Goal: Navigation & Orientation: Find specific page/section

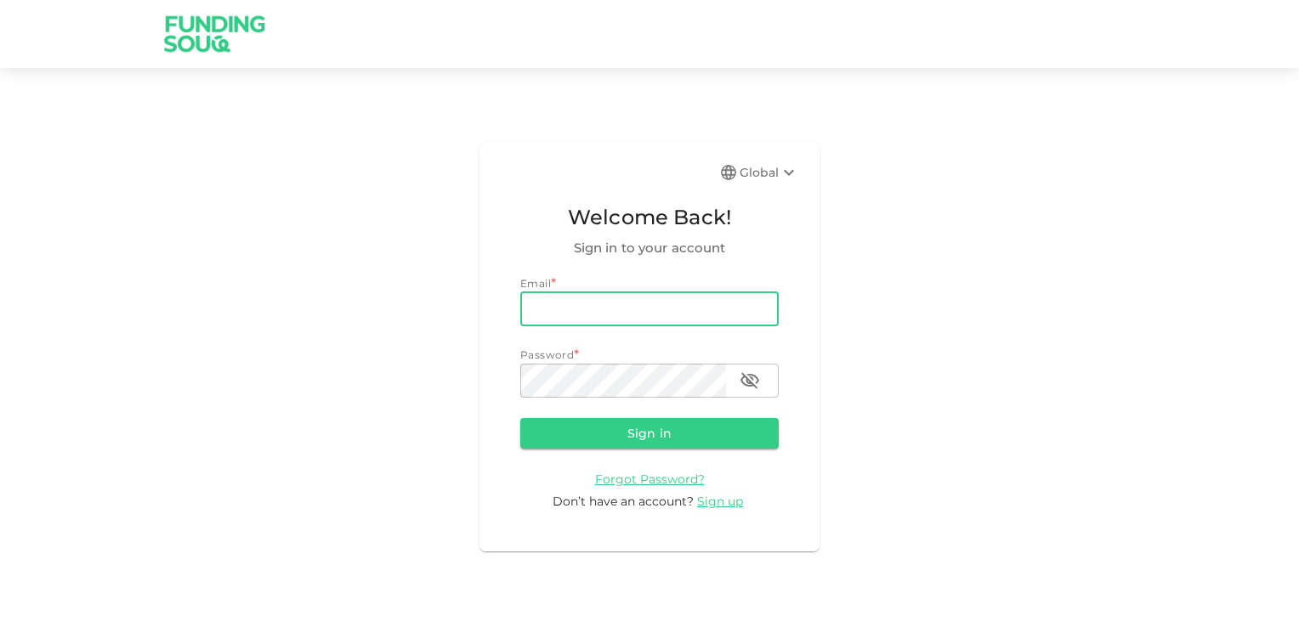
type input "[EMAIL_ADDRESS][DOMAIN_NAME]"
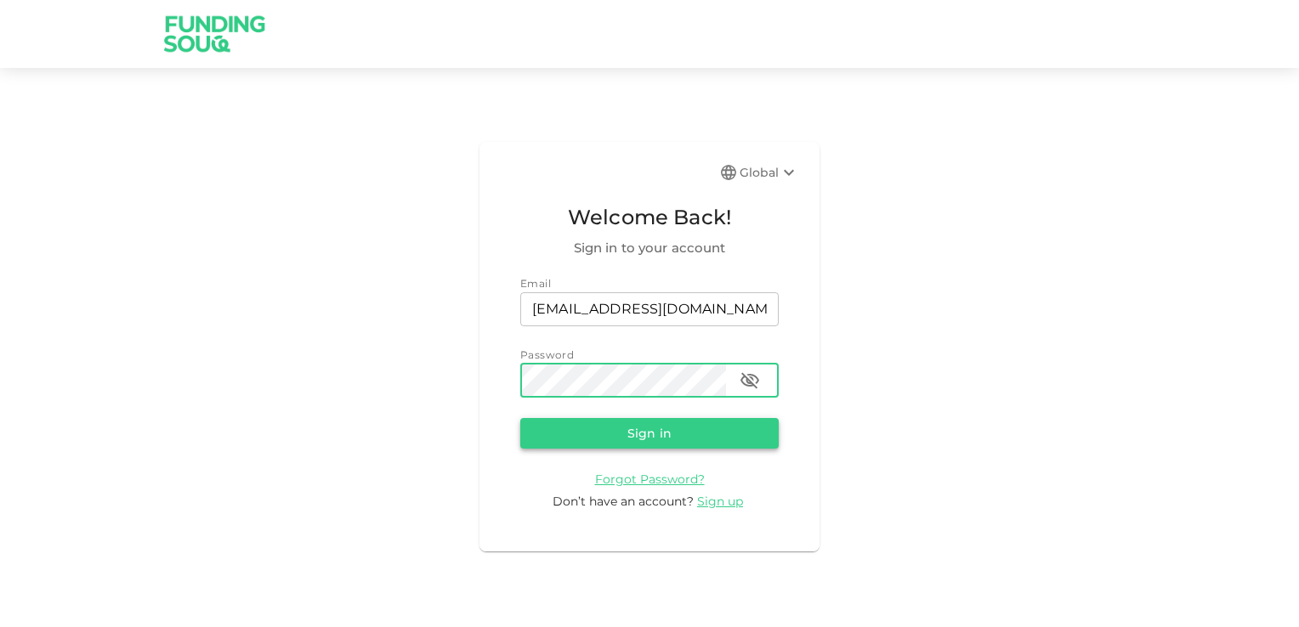
click at [643, 435] on button "Sign in" at bounding box center [649, 433] width 258 height 31
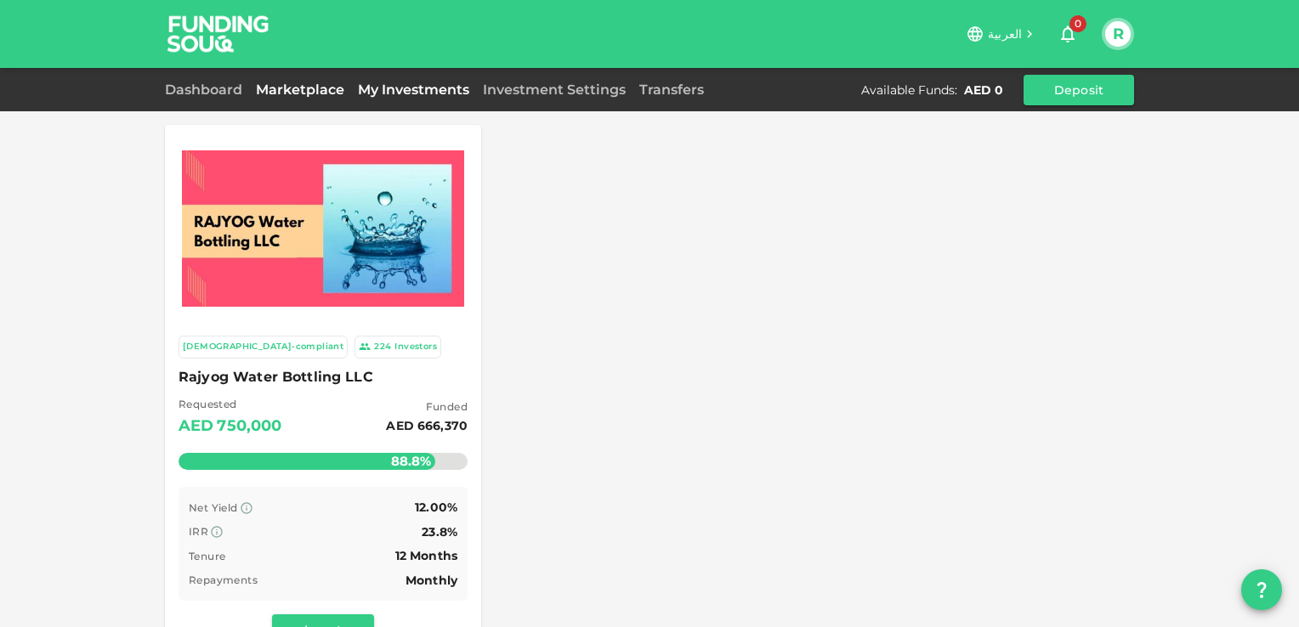
click at [400, 87] on link "My Investments" at bounding box center [413, 90] width 125 height 16
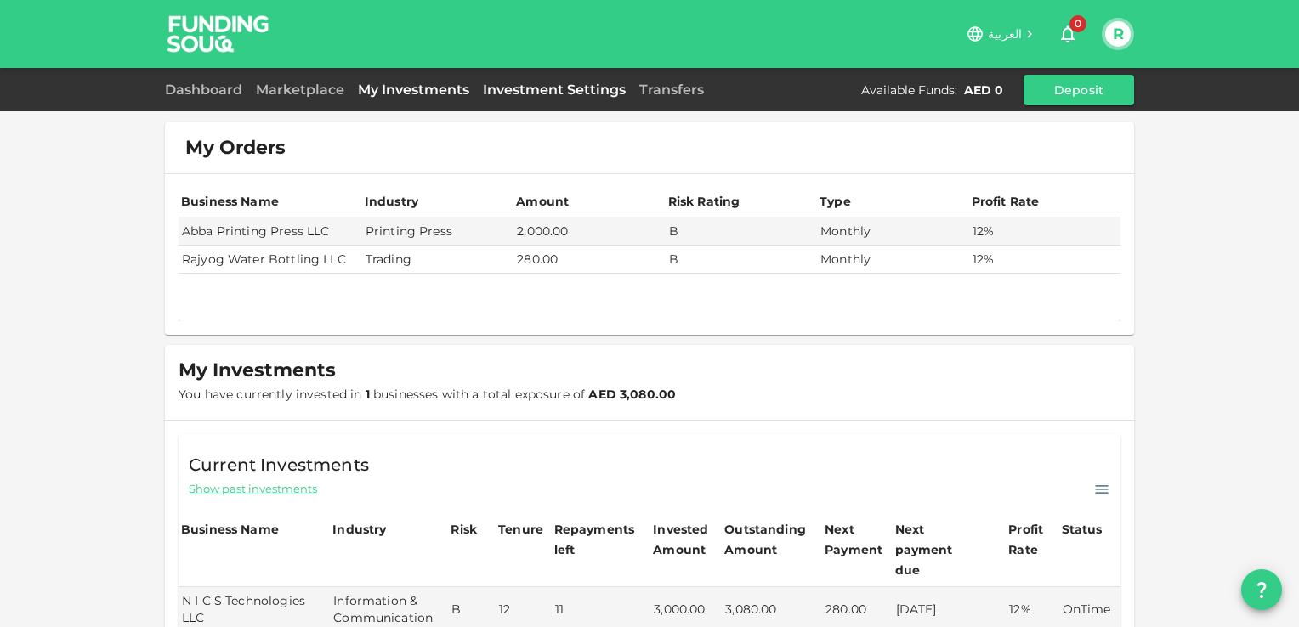
click at [575, 87] on link "Investment Settings" at bounding box center [554, 90] width 156 height 16
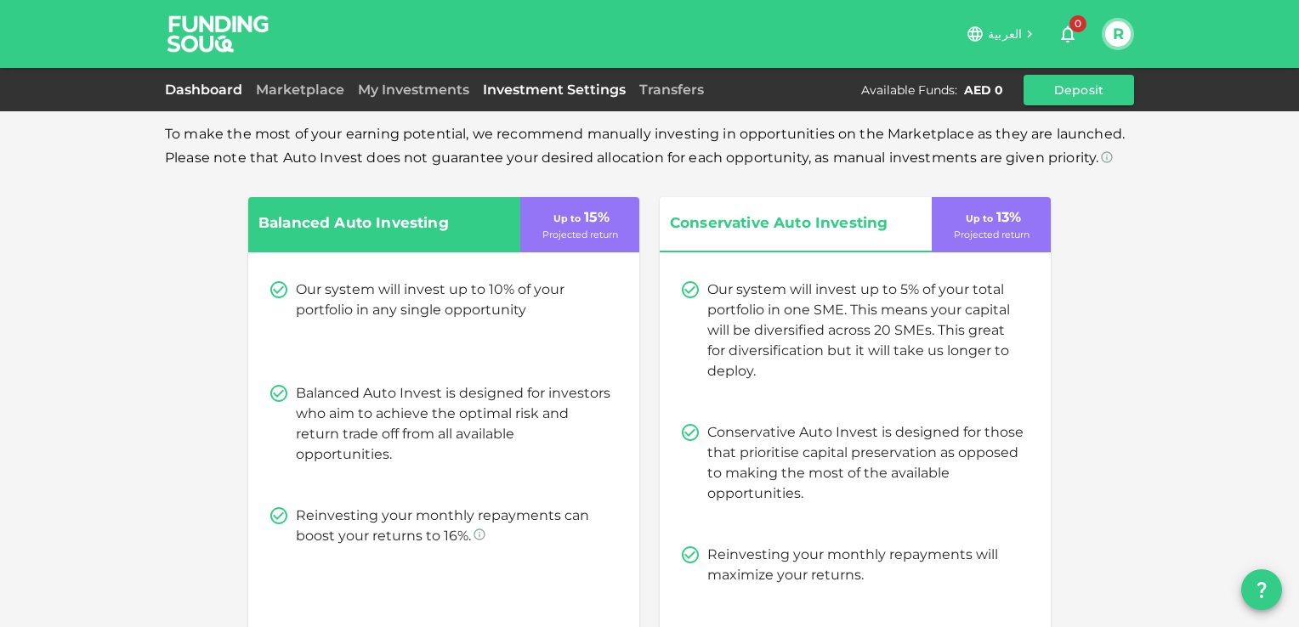
click at [193, 85] on link "Dashboard" at bounding box center [207, 90] width 84 height 16
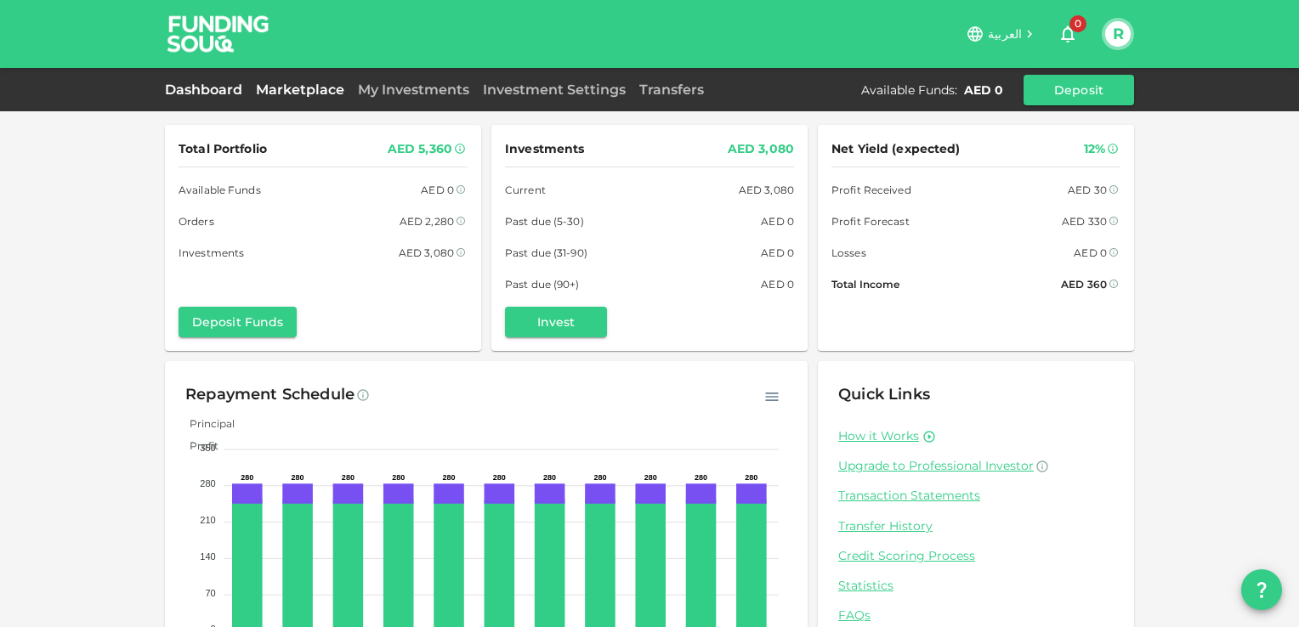
click at [291, 82] on link "Marketplace" at bounding box center [300, 90] width 102 height 16
